Goal: Browse casually: Explore the website without a specific task or goal

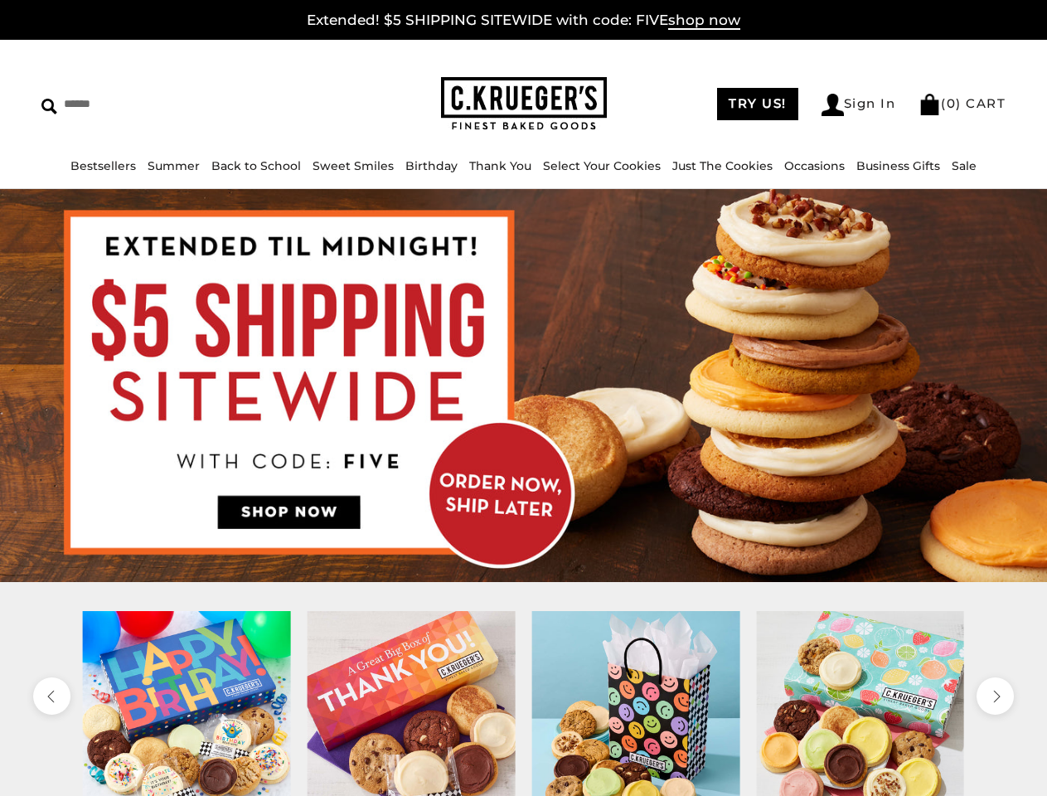
click at [808, 166] on link "Occasions" at bounding box center [814, 165] width 61 height 15
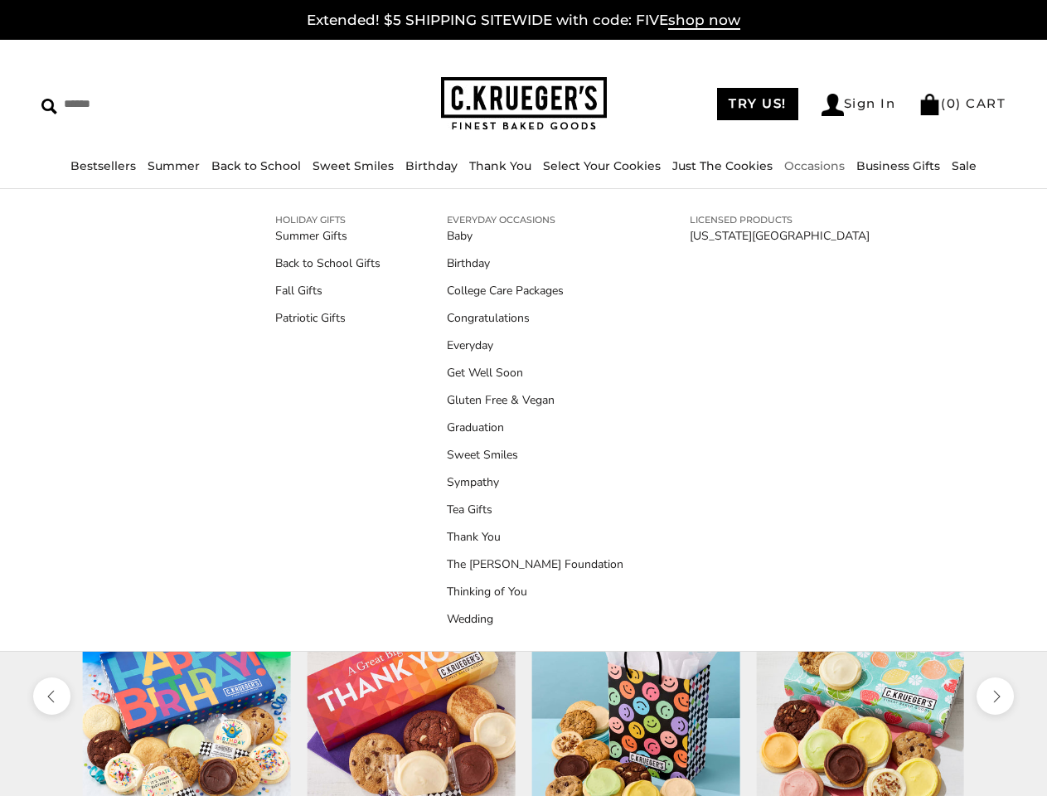
click at [524, 703] on div at bounding box center [636, 715] width 225 height 208
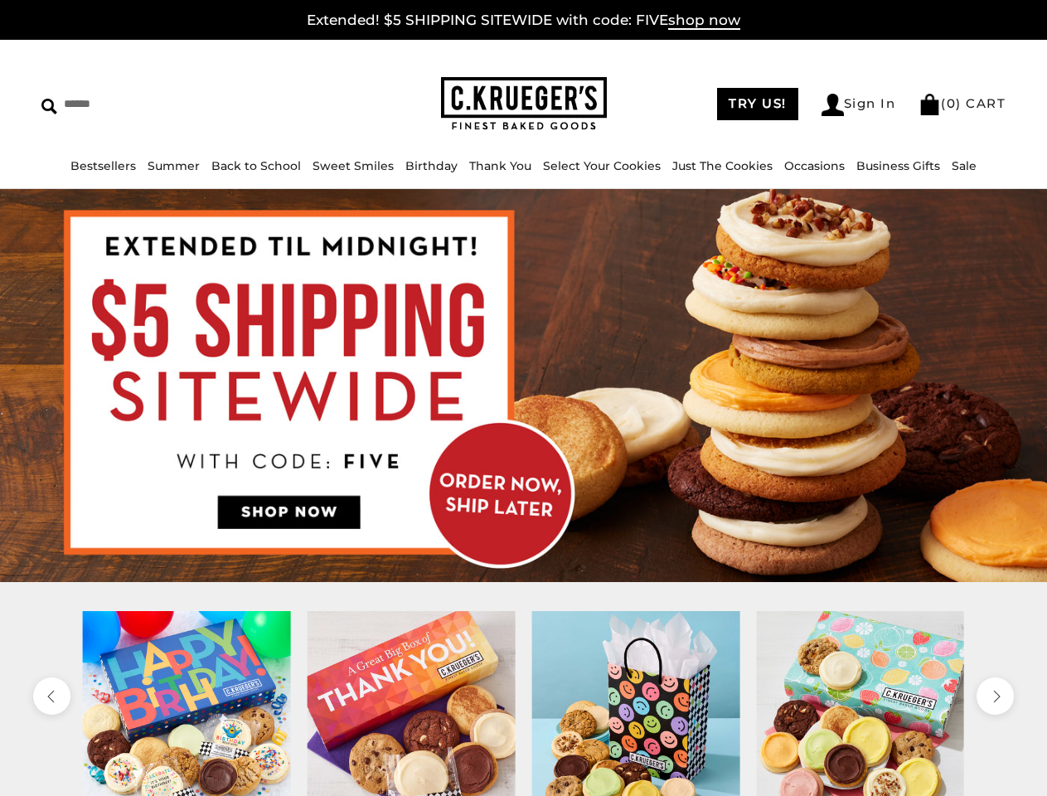
click at [51, 696] on icon "previous" at bounding box center [51, 696] width 15 height 15
click at [995, 696] on icon "next" at bounding box center [994, 696] width 15 height 15
